Goal: Transaction & Acquisition: Purchase product/service

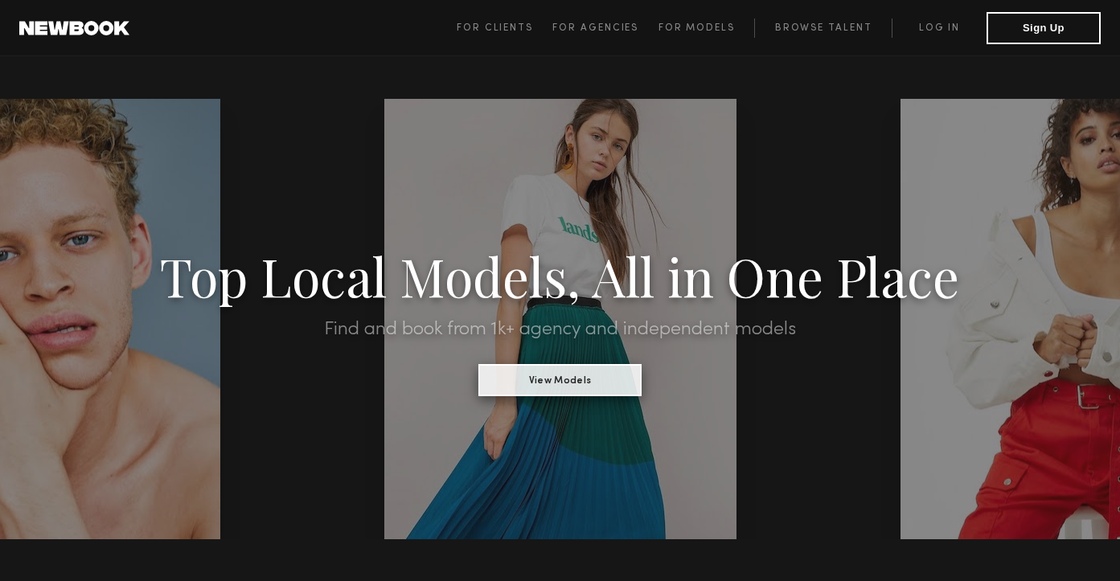
click at [561, 386] on button "View Models" at bounding box center [559, 380] width 163 height 32
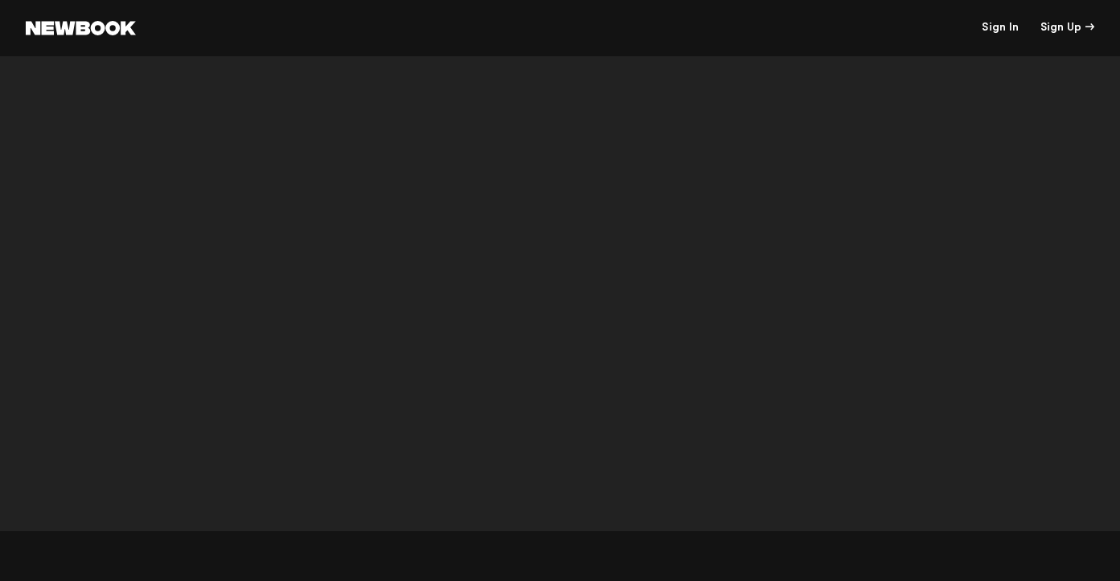
scroll to position [5249, 0]
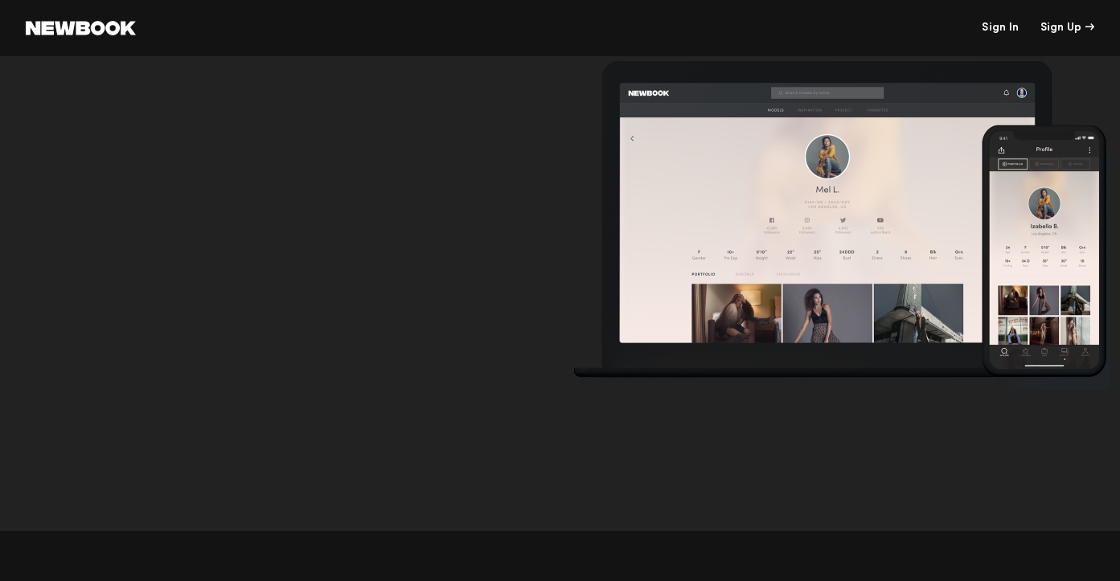
scroll to position [5310, 0]
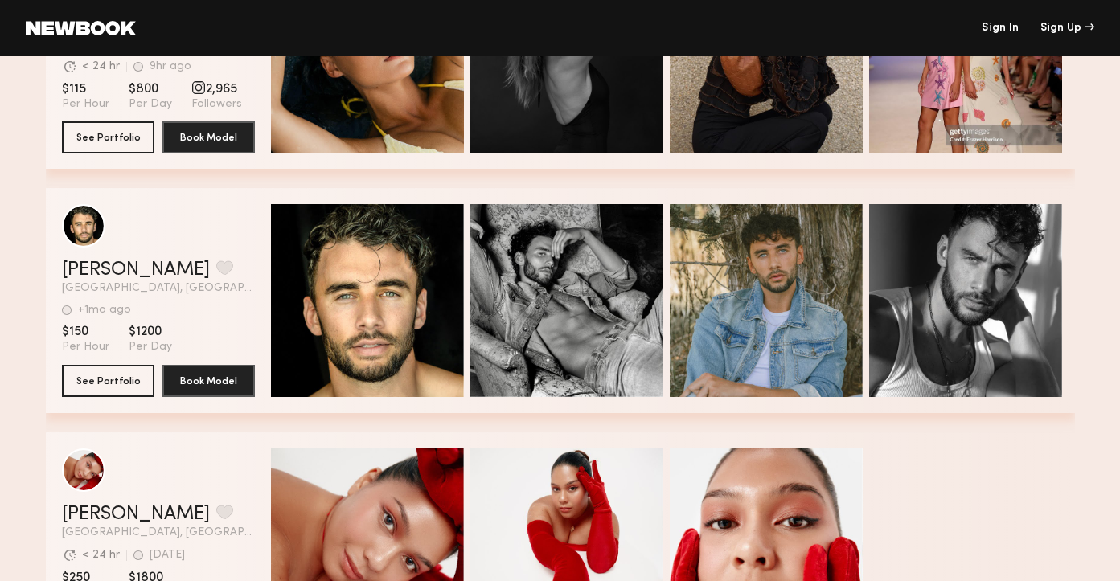
scroll to position [5179, 0]
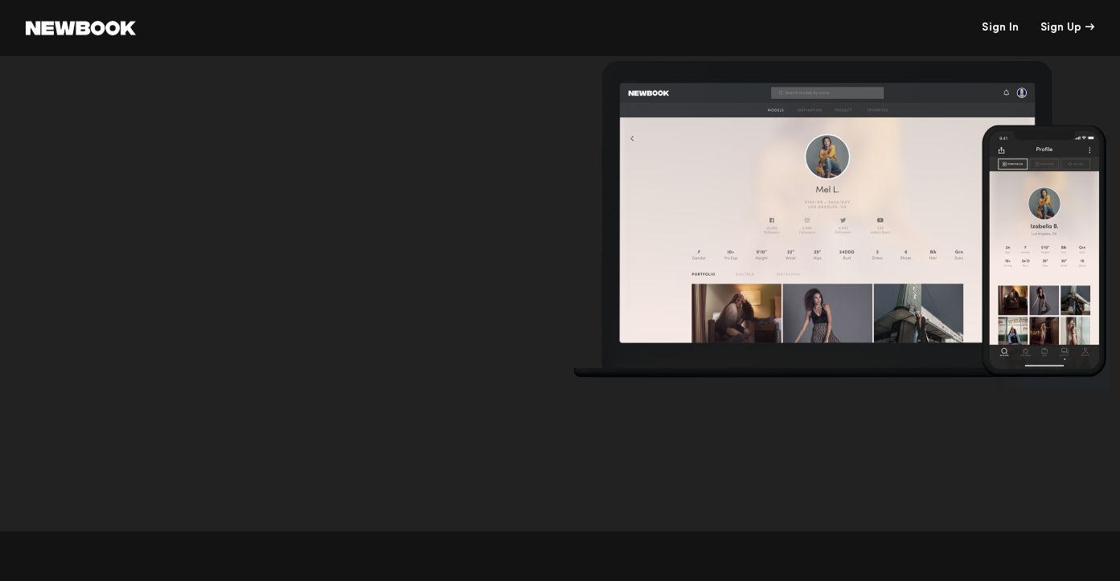
scroll to position [5030, 0]
